Goal: Check status: Check status

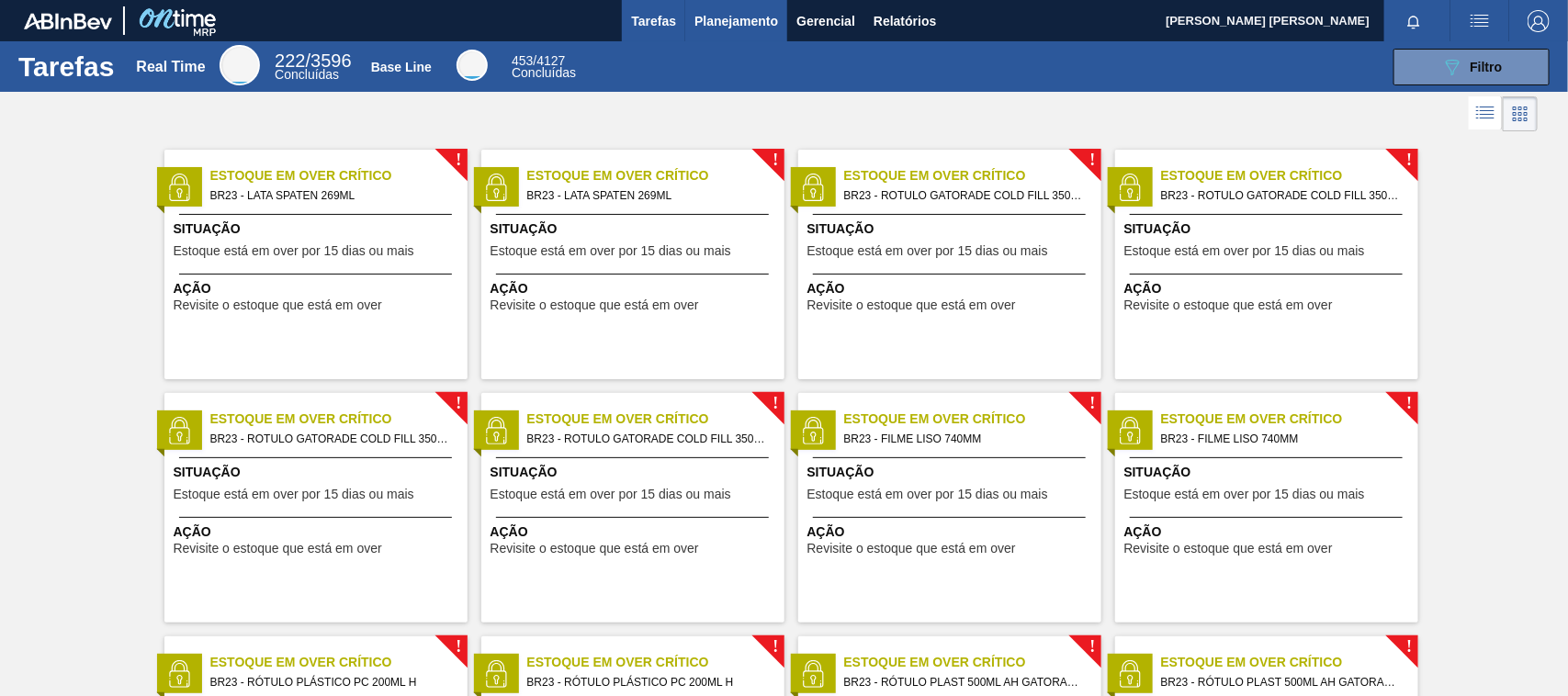
click at [749, 14] on span "Planejamento" at bounding box center [736, 21] width 83 height 22
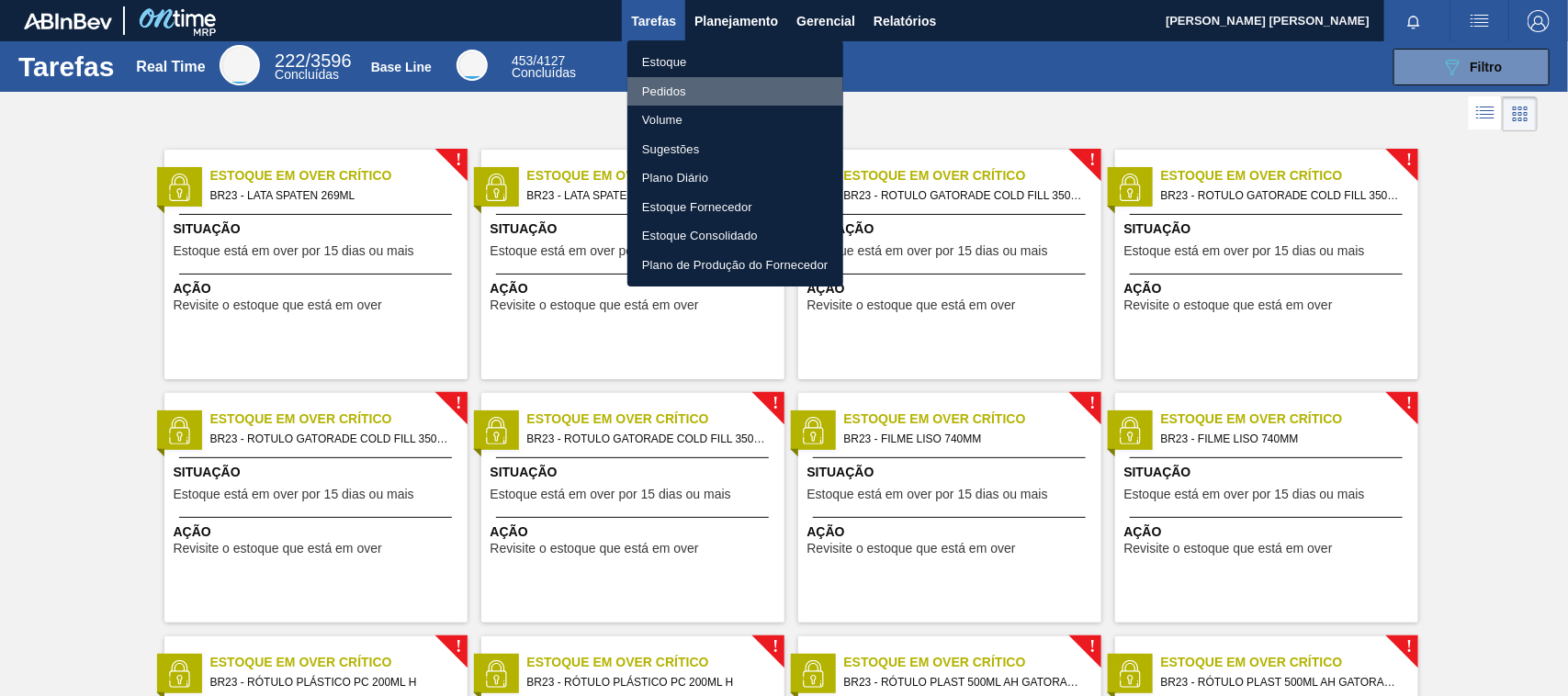
click at [695, 87] on li "Pedidos" at bounding box center [735, 92] width 216 height 30
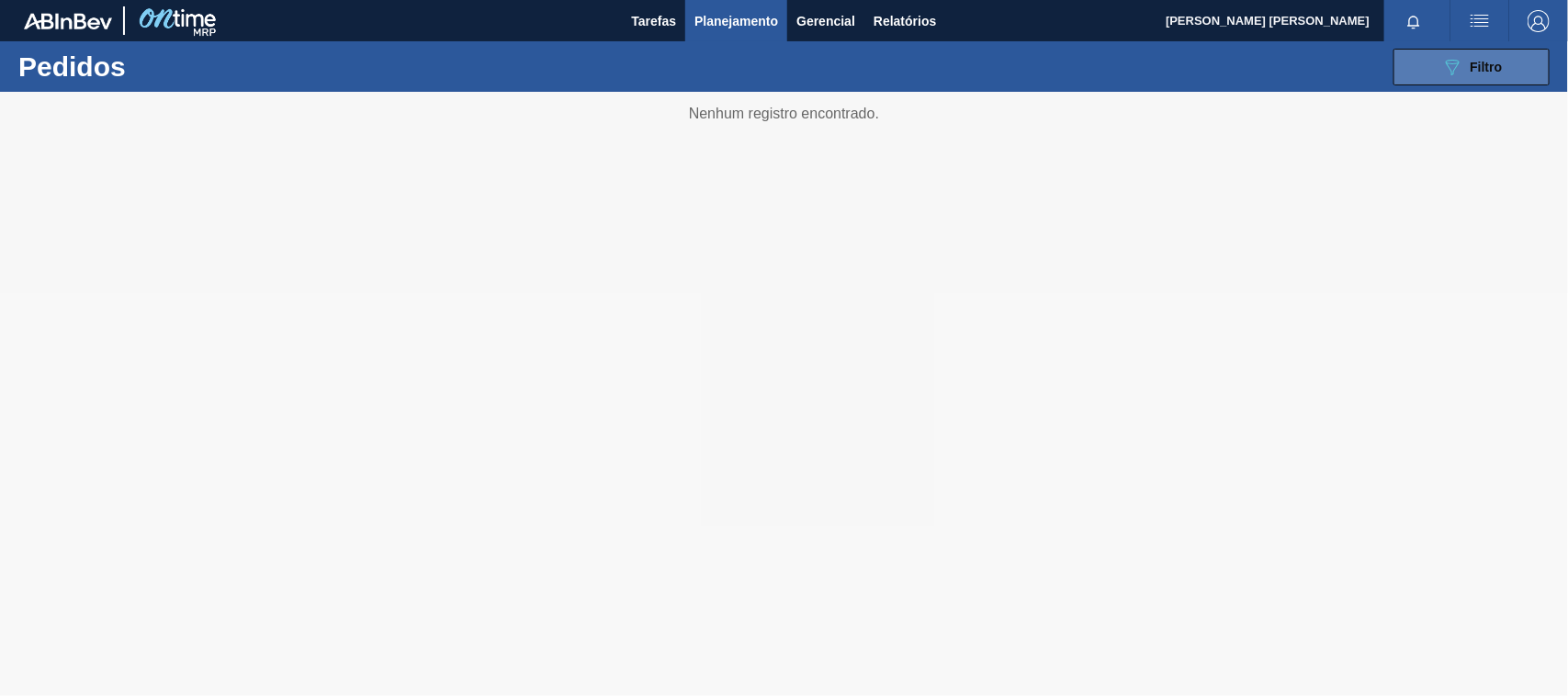
click at [1503, 57] on button "089F7B8B-B2A5-4AFE-B5C0-19BA573D28AC Filtro" at bounding box center [1472, 67] width 156 height 37
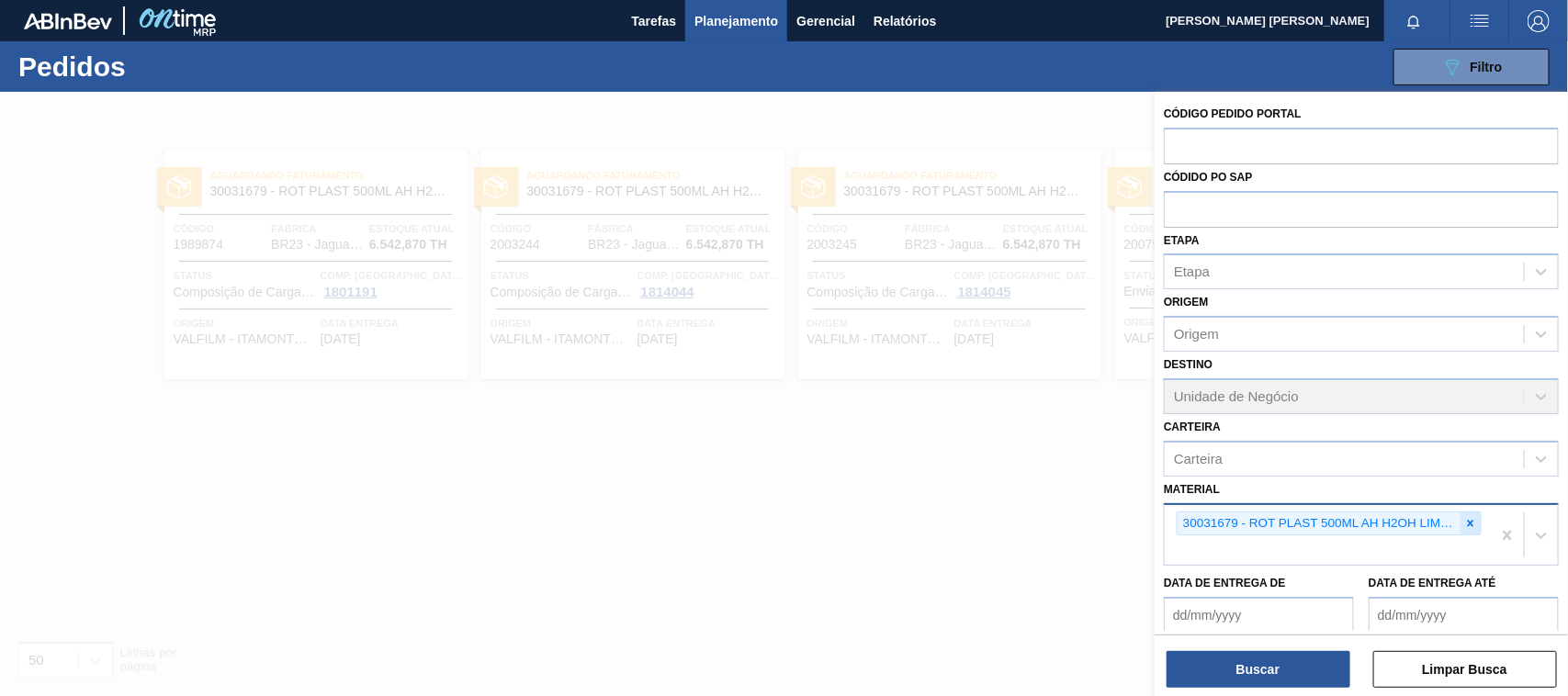
click at [1471, 521] on icon at bounding box center [1471, 524] width 13 height 13
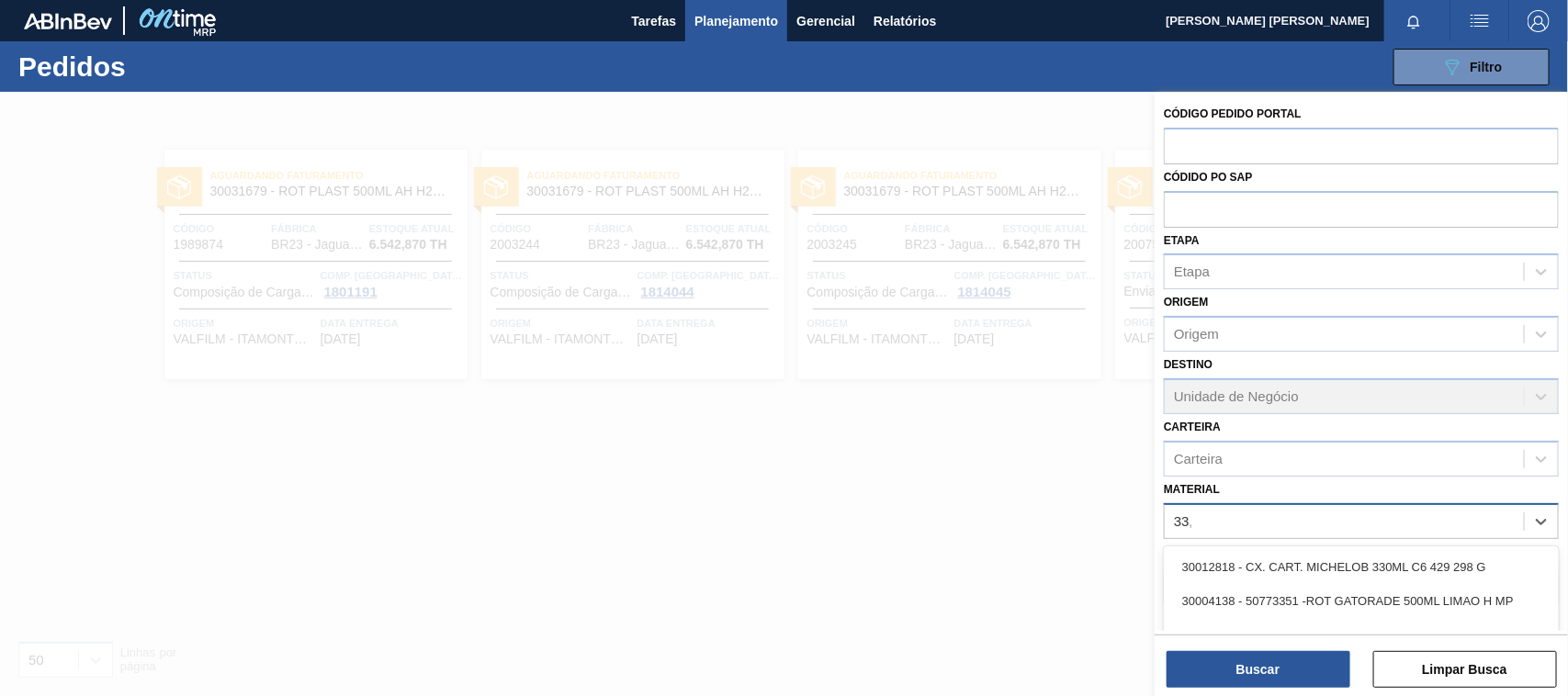
type input "33,6"
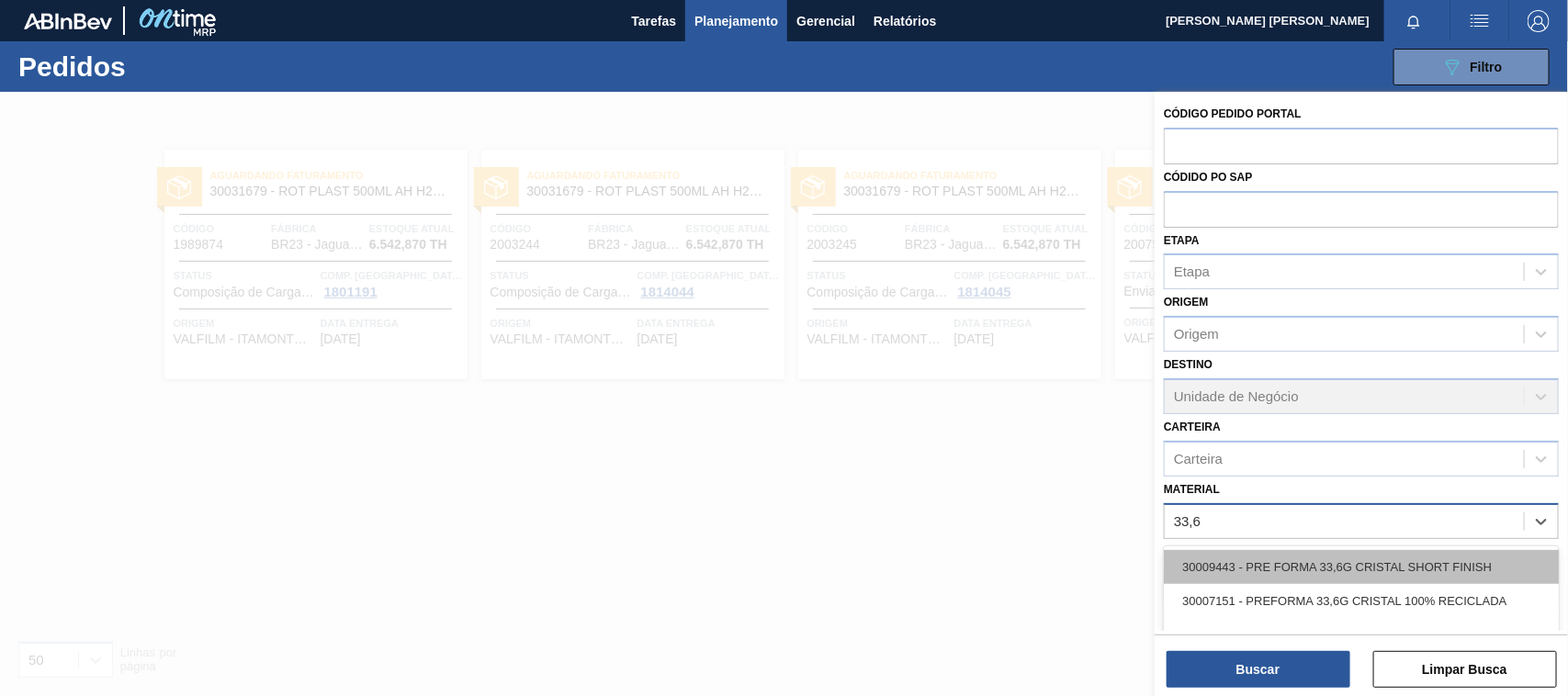
click at [1471, 556] on div "30009443 - PRE FORMA 33,6G CRISTAL SHORT FINISH" at bounding box center [1361, 566] width 395 height 34
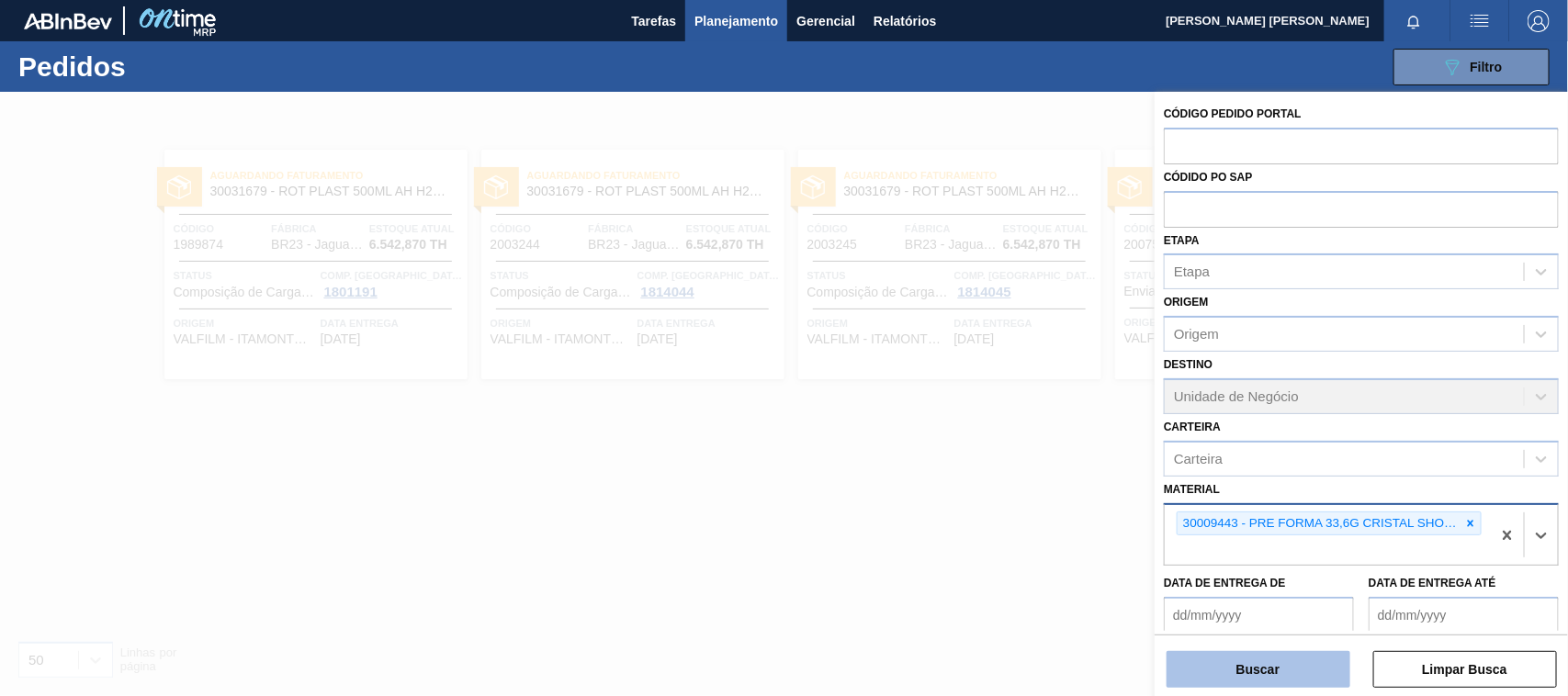
click at [1294, 670] on button "Buscar" at bounding box center [1258, 669] width 184 height 37
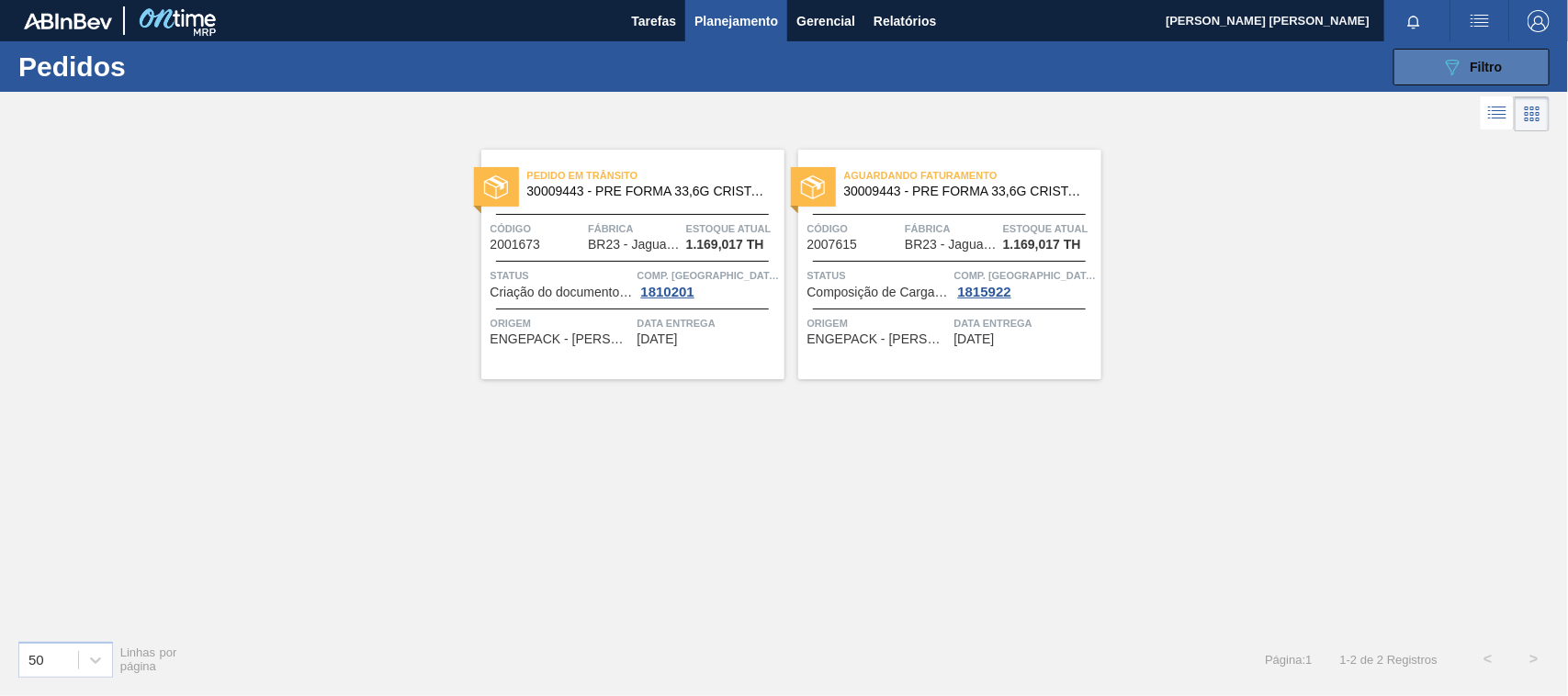
click at [1412, 70] on button "089F7B8B-B2A5-4AFE-B5C0-19BA573D28AC Filtro" at bounding box center [1472, 67] width 156 height 37
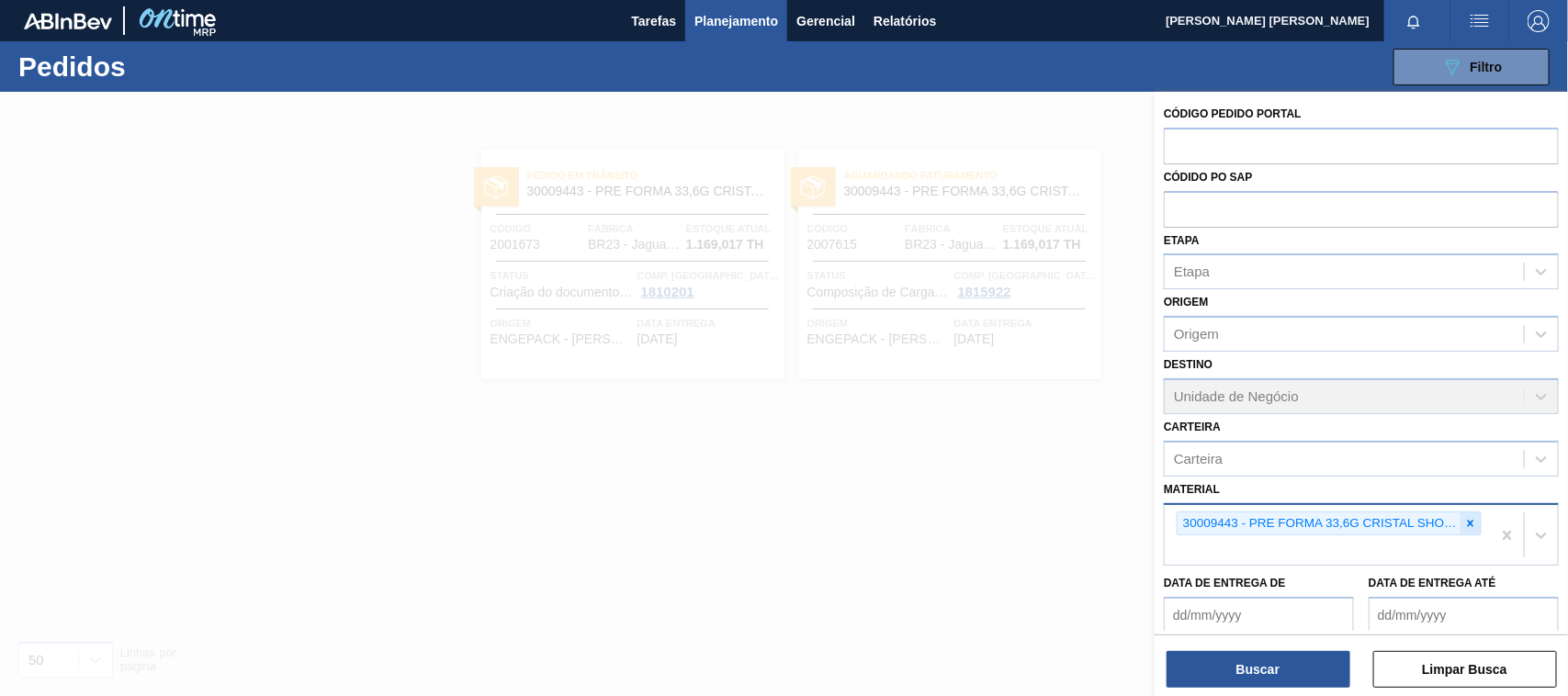
click at [1468, 517] on icon at bounding box center [1471, 524] width 13 height 13
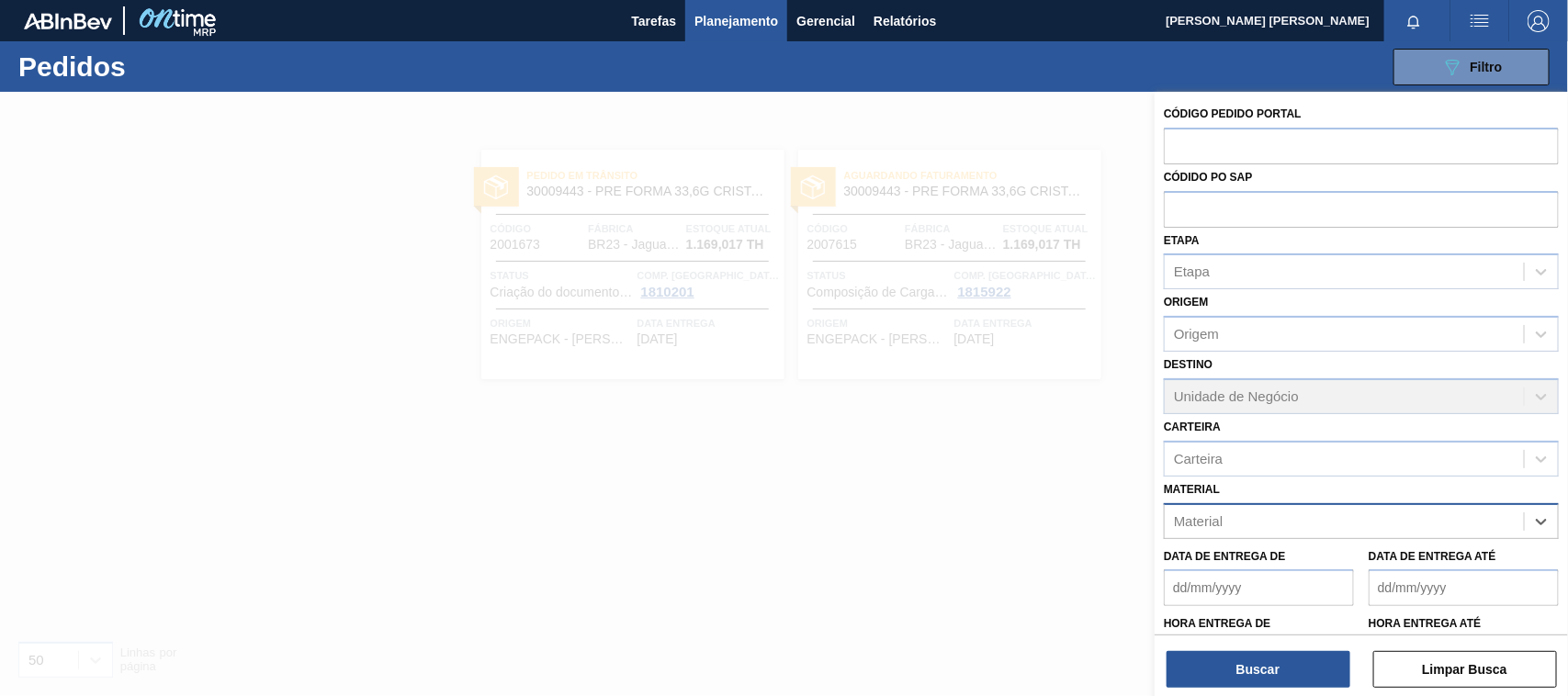
paste input "30034031"
type input "30034031"
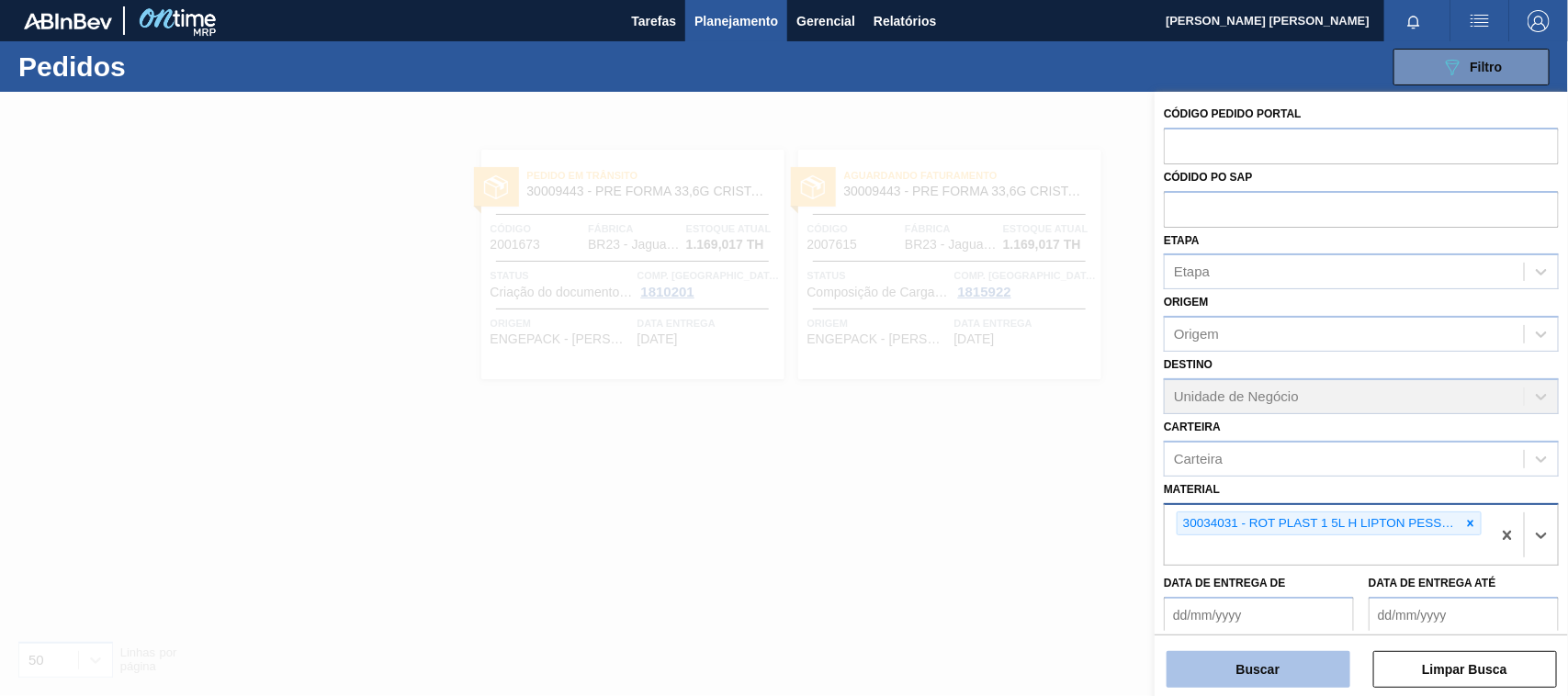
click at [1280, 662] on button "Buscar" at bounding box center [1258, 669] width 184 height 37
